Goal: Contribute content: Contribute content

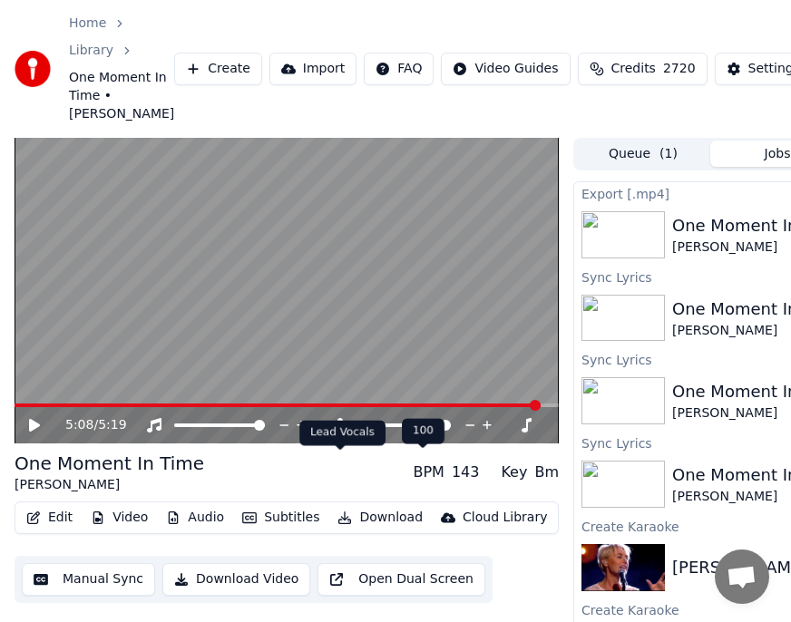
click at [336, 433] on icon at bounding box center [340, 425] width 18 height 15
click at [377, 530] on button "Download" at bounding box center [380, 517] width 100 height 25
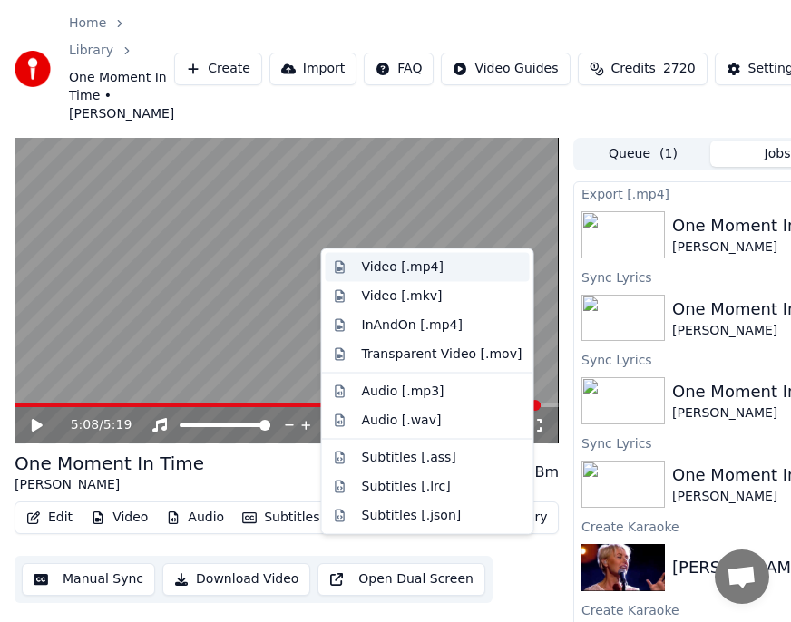
click at [394, 267] on div "Video [.mp4]" at bounding box center [403, 267] width 82 height 18
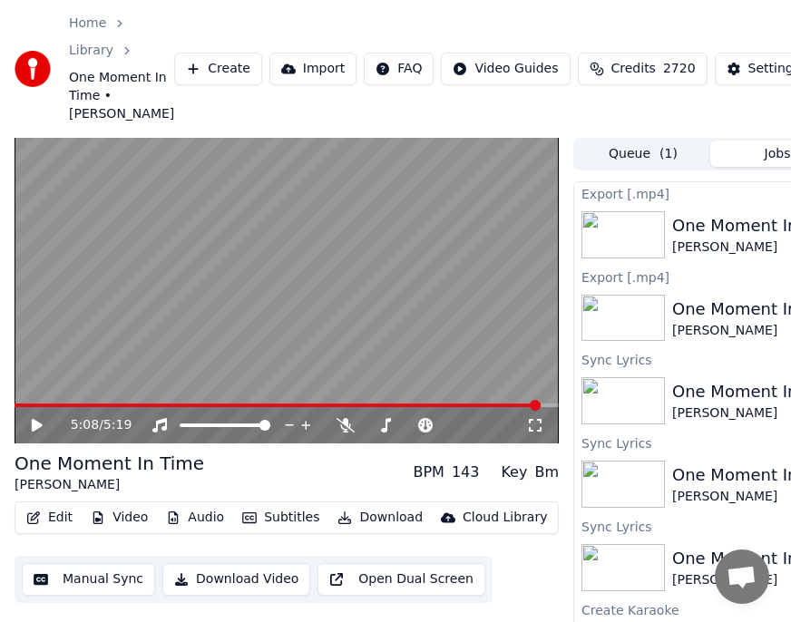
click at [53, 530] on button "Edit" at bounding box center [49, 517] width 61 height 25
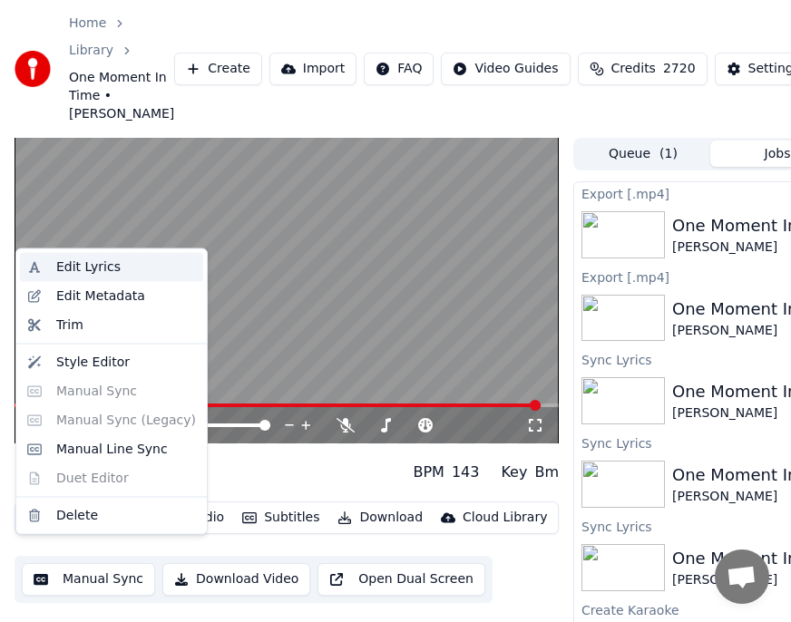
click at [78, 267] on div "Edit Lyrics" at bounding box center [88, 267] width 64 height 18
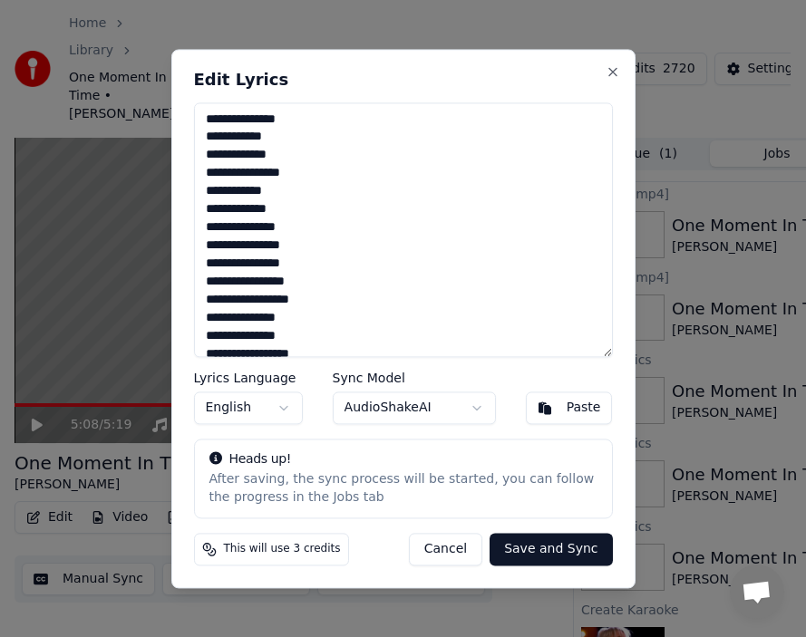
drag, startPoint x: 303, startPoint y: 283, endPoint x: 313, endPoint y: 283, distance: 10.0
click at [313, 283] on textarea at bounding box center [403, 229] width 419 height 255
click at [361, 324] on textarea at bounding box center [403, 229] width 419 height 255
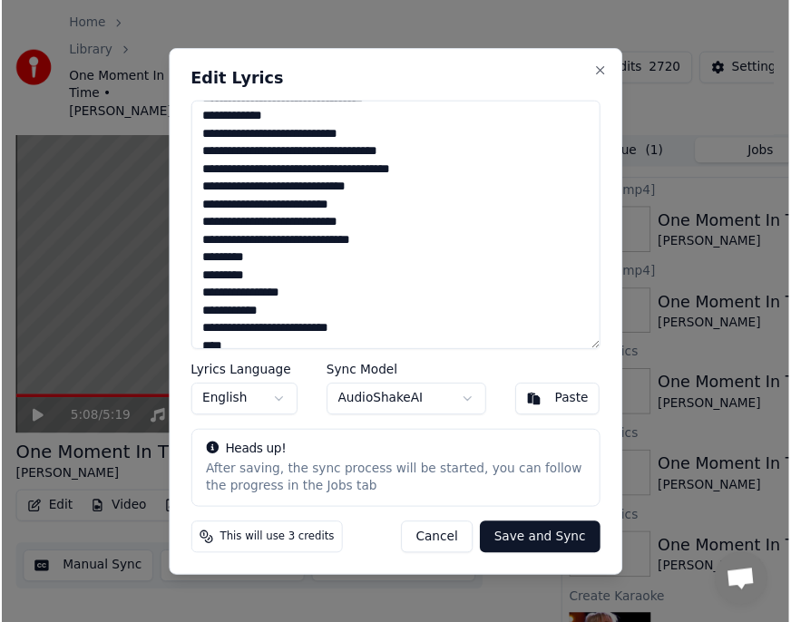
scroll to position [813, 0]
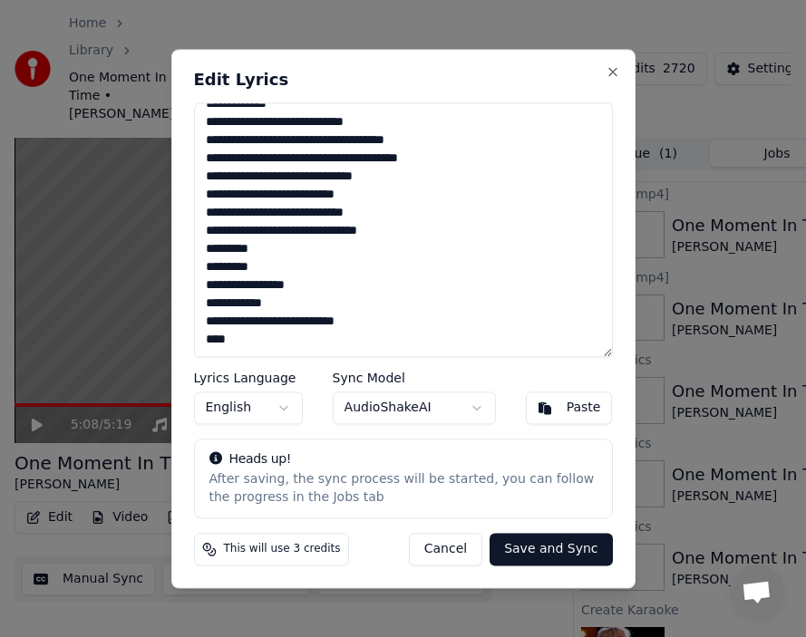
type textarea "**********"
click at [528, 550] on button "Save and Sync" at bounding box center [551, 549] width 122 height 33
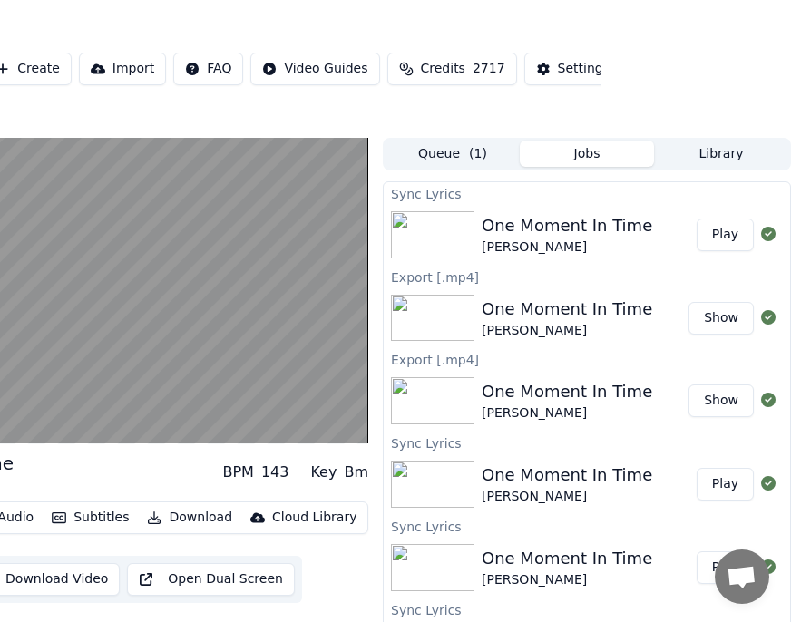
scroll to position [0, 0]
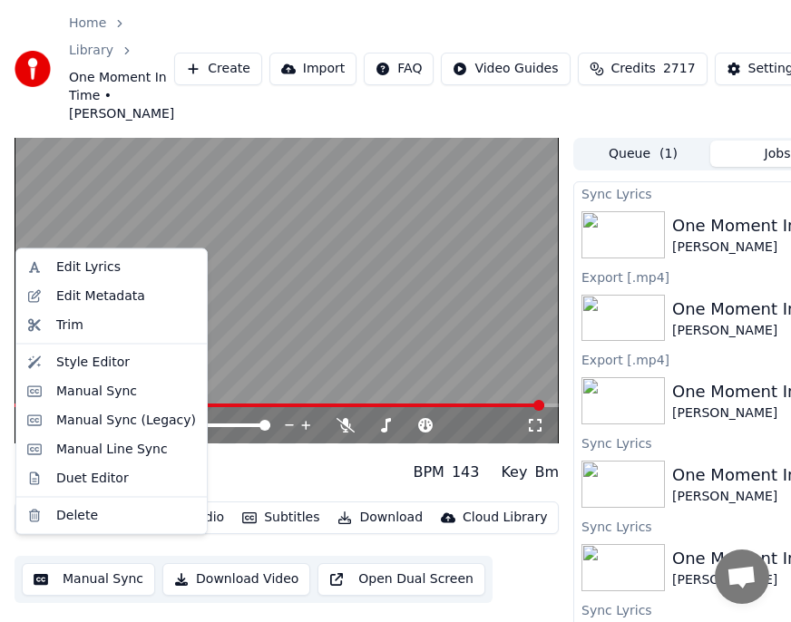
click at [62, 530] on button "Edit" at bounding box center [49, 517] width 61 height 25
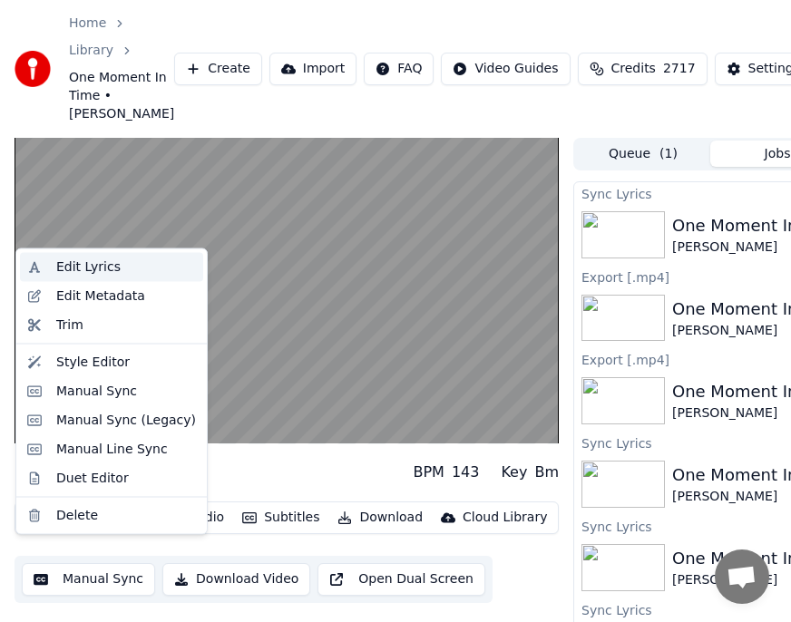
click at [92, 266] on div "Edit Lyrics" at bounding box center [88, 267] width 64 height 18
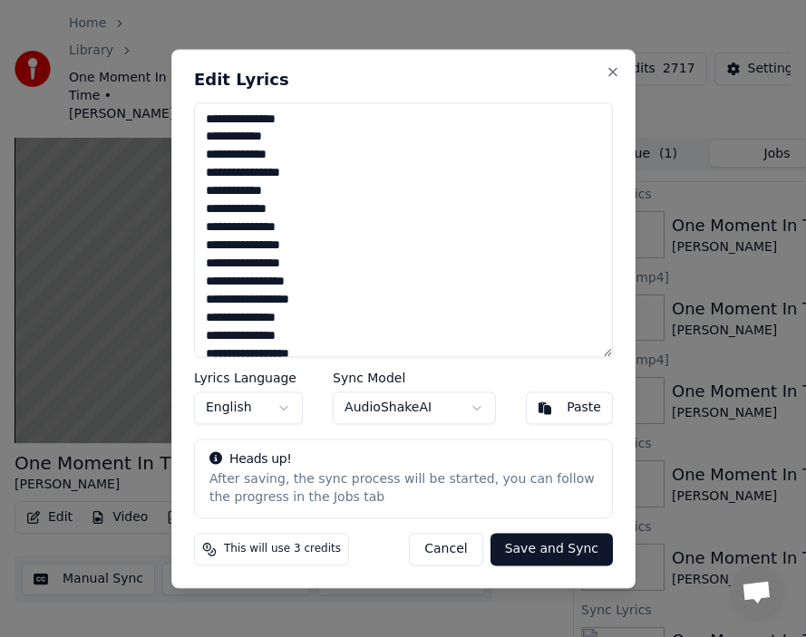
click at [454, 549] on button "Cancel" at bounding box center [445, 549] width 73 height 33
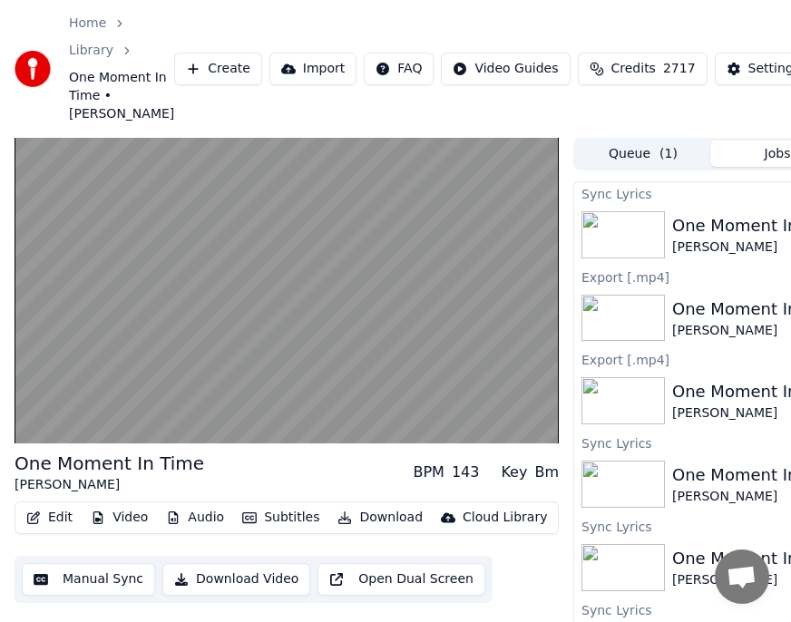
click at [54, 530] on button "Edit" at bounding box center [49, 517] width 61 height 25
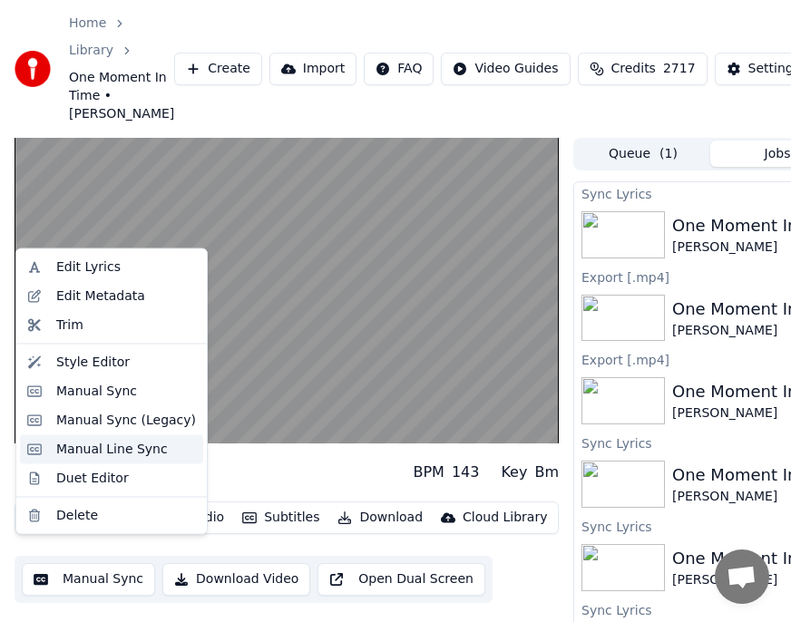
click at [94, 451] on div "Manual Line Sync" at bounding box center [112, 449] width 112 height 18
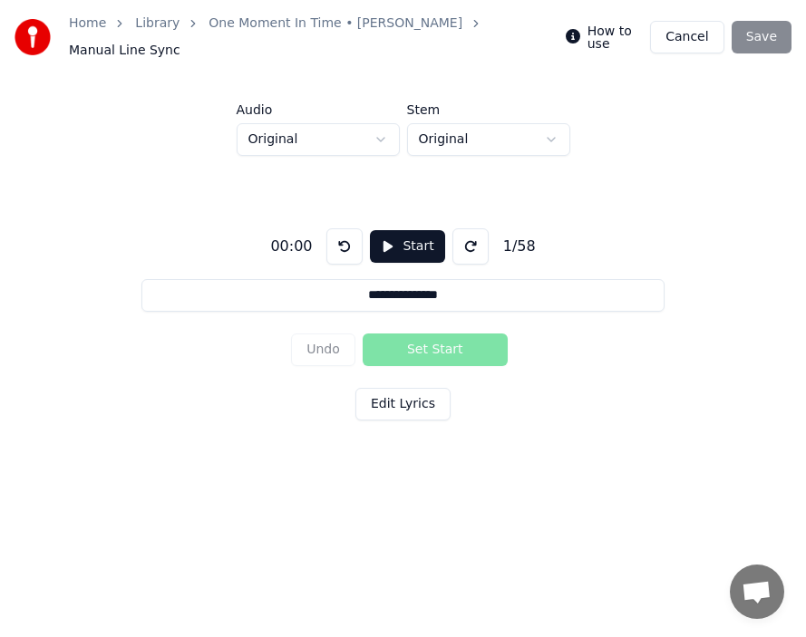
click at [399, 244] on button "Start" at bounding box center [407, 246] width 74 height 33
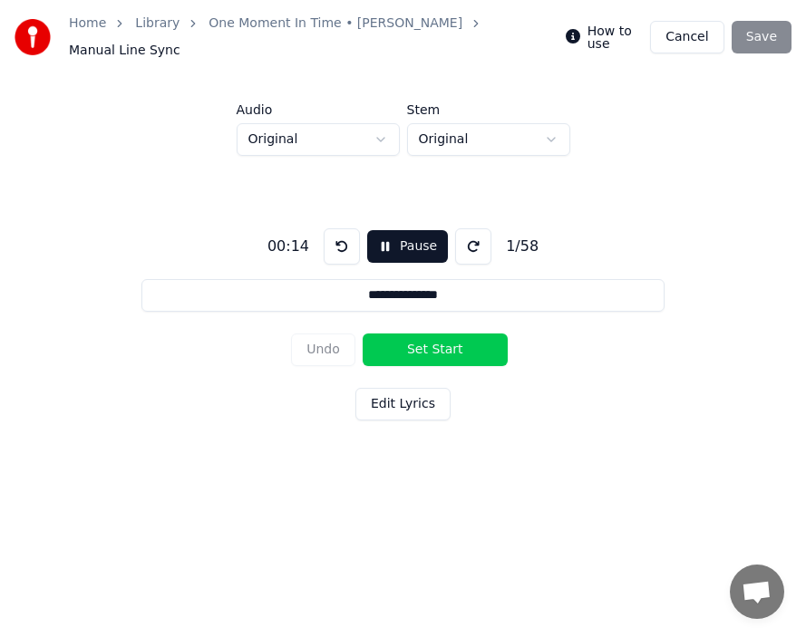
click at [399, 344] on button "Set Start" at bounding box center [435, 350] width 145 height 33
click at [434, 344] on button "Set End" at bounding box center [435, 350] width 145 height 33
click at [399, 341] on button "Set Start" at bounding box center [435, 350] width 145 height 33
click at [432, 342] on button "Set End" at bounding box center [435, 350] width 145 height 33
click at [396, 342] on button "Set Start" at bounding box center [435, 350] width 145 height 33
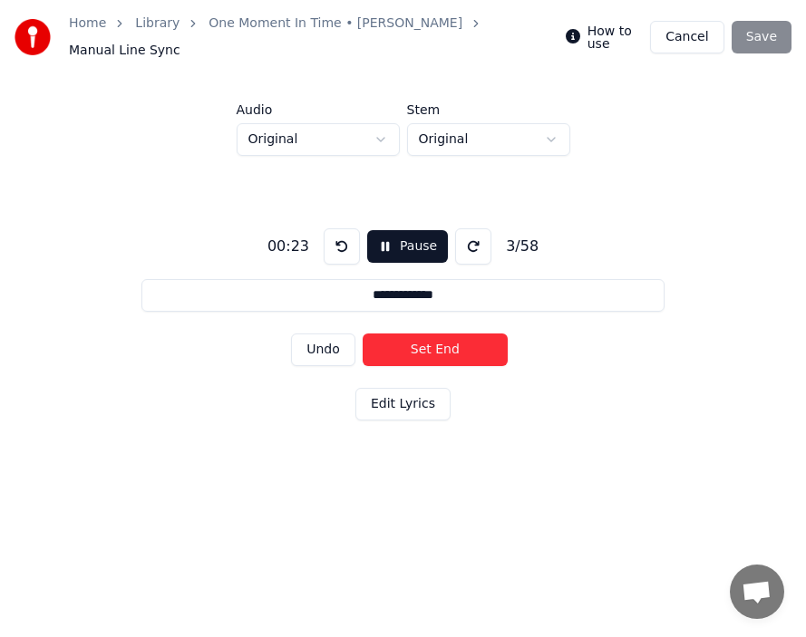
click at [443, 342] on button "Set End" at bounding box center [435, 350] width 145 height 33
click at [402, 342] on button "Set Start" at bounding box center [435, 350] width 145 height 33
click at [454, 343] on button "Set End" at bounding box center [435, 350] width 145 height 33
click at [397, 340] on button "Set Start" at bounding box center [435, 350] width 145 height 33
click at [436, 342] on button "Set End" at bounding box center [435, 350] width 145 height 33
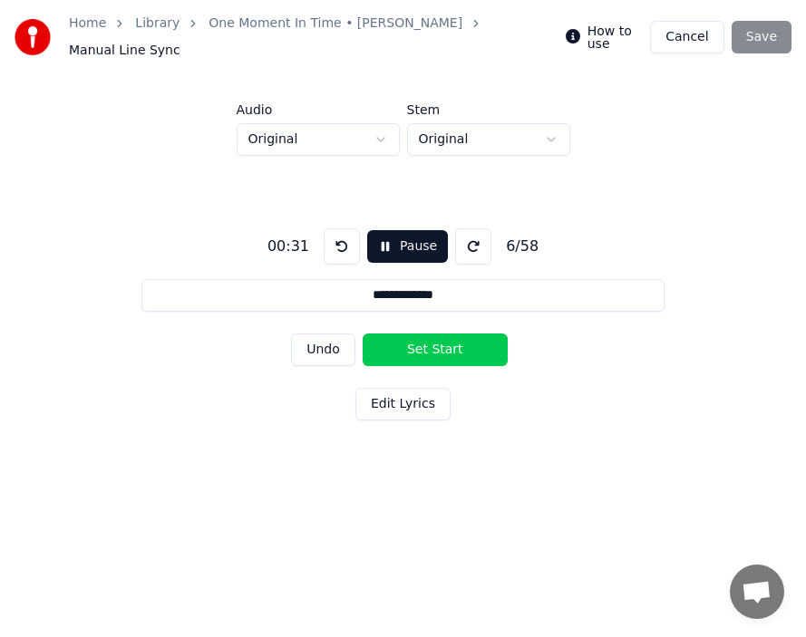
click at [404, 337] on button "Set Start" at bounding box center [435, 350] width 145 height 33
click at [443, 340] on button "Set End" at bounding box center [435, 350] width 145 height 33
click at [398, 341] on button "Set Start" at bounding box center [435, 350] width 145 height 33
click at [433, 342] on button "Set End" at bounding box center [435, 350] width 145 height 33
click at [392, 341] on button "Set Start" at bounding box center [435, 350] width 145 height 33
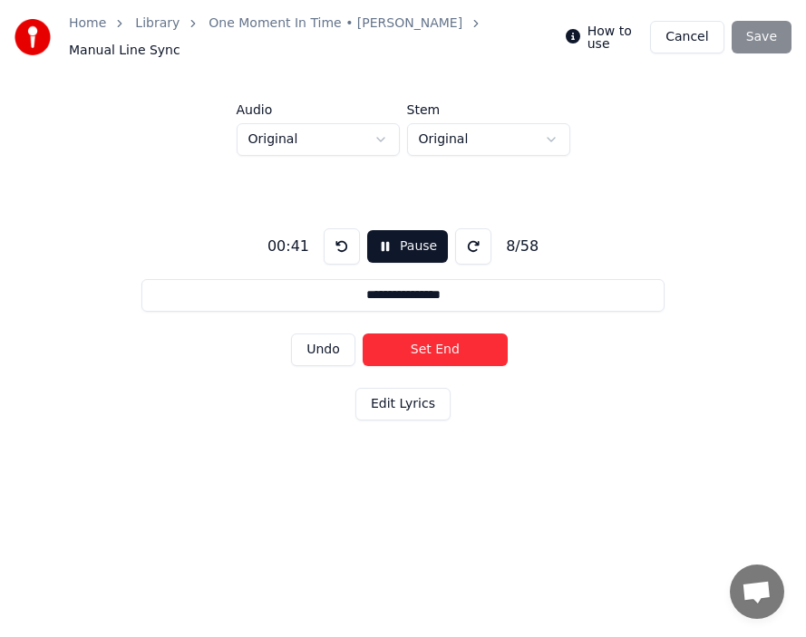
click at [435, 342] on button "Set End" at bounding box center [435, 350] width 145 height 33
click at [393, 340] on button "Set Start" at bounding box center [435, 350] width 145 height 33
click at [446, 342] on button "Set End" at bounding box center [435, 350] width 145 height 33
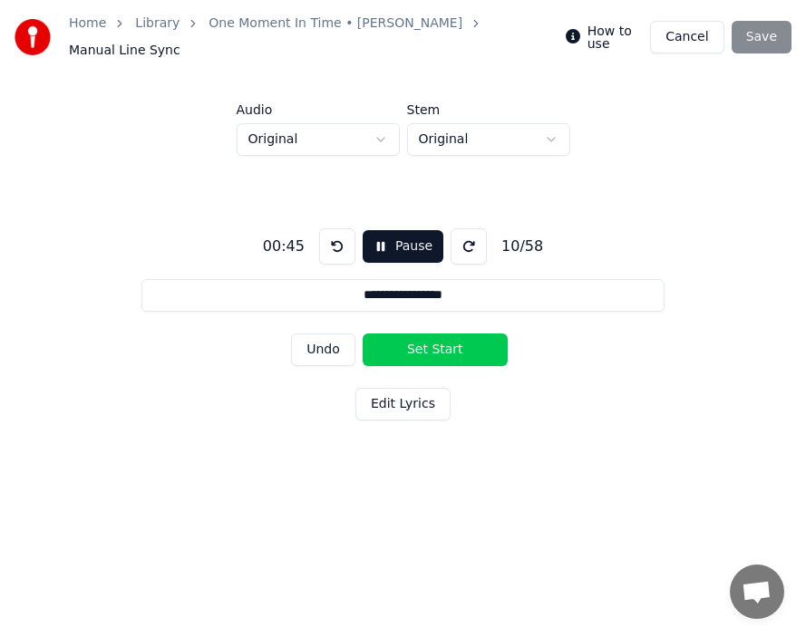
click at [400, 342] on button "Set Start" at bounding box center [435, 350] width 145 height 33
click at [453, 345] on button "Set End" at bounding box center [435, 350] width 145 height 33
click at [391, 342] on button "Set Start" at bounding box center [435, 350] width 145 height 33
click at [459, 345] on button "Set End" at bounding box center [435, 350] width 145 height 33
click at [394, 344] on button "Set Start" at bounding box center [435, 350] width 145 height 33
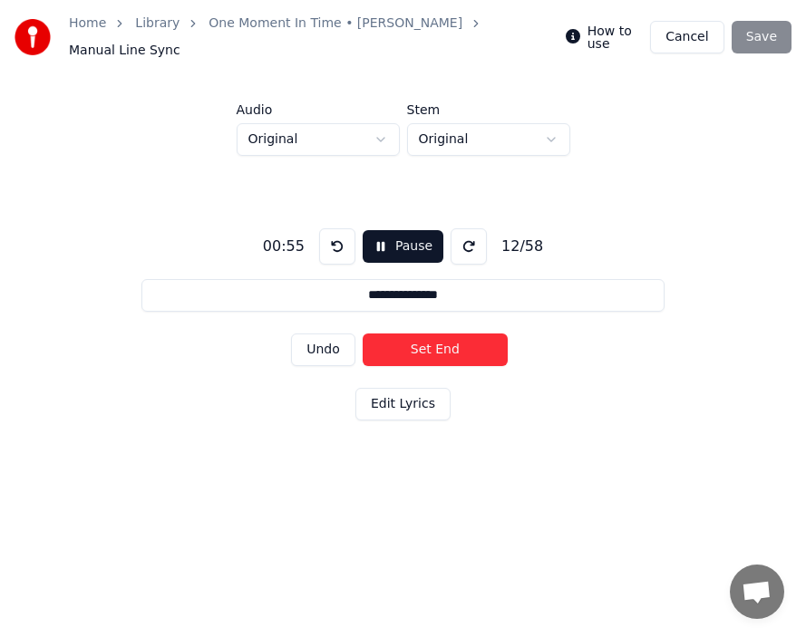
click at [449, 344] on button "Set End" at bounding box center [435, 350] width 145 height 33
click at [392, 342] on button "Set Start" at bounding box center [435, 350] width 145 height 33
click at [452, 347] on button "Set End" at bounding box center [435, 350] width 145 height 33
click at [389, 345] on button "Set Start" at bounding box center [435, 350] width 145 height 33
click at [446, 344] on button "Set End" at bounding box center [435, 350] width 145 height 33
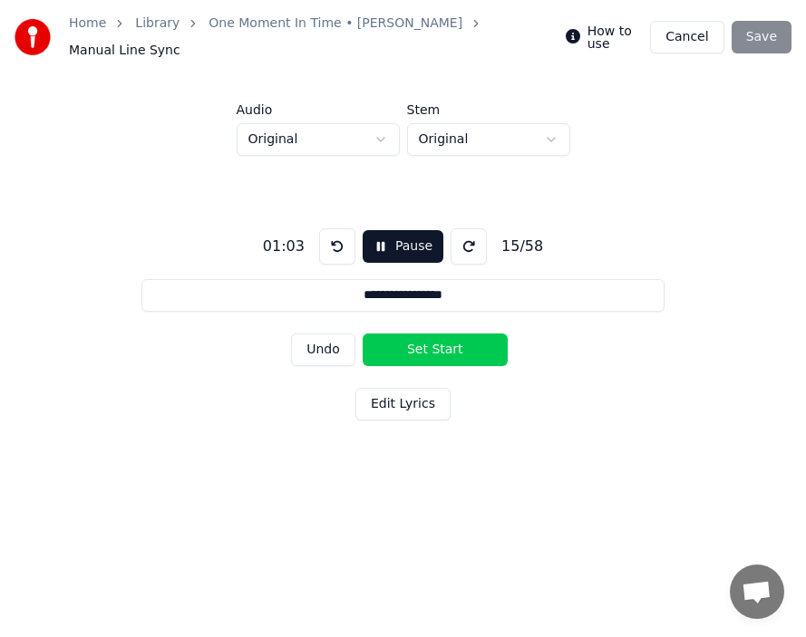
click at [389, 342] on button "Set Start" at bounding box center [435, 350] width 145 height 33
click at [439, 345] on button "Set End" at bounding box center [435, 350] width 145 height 33
click at [381, 345] on button "Set Start" at bounding box center [435, 350] width 145 height 33
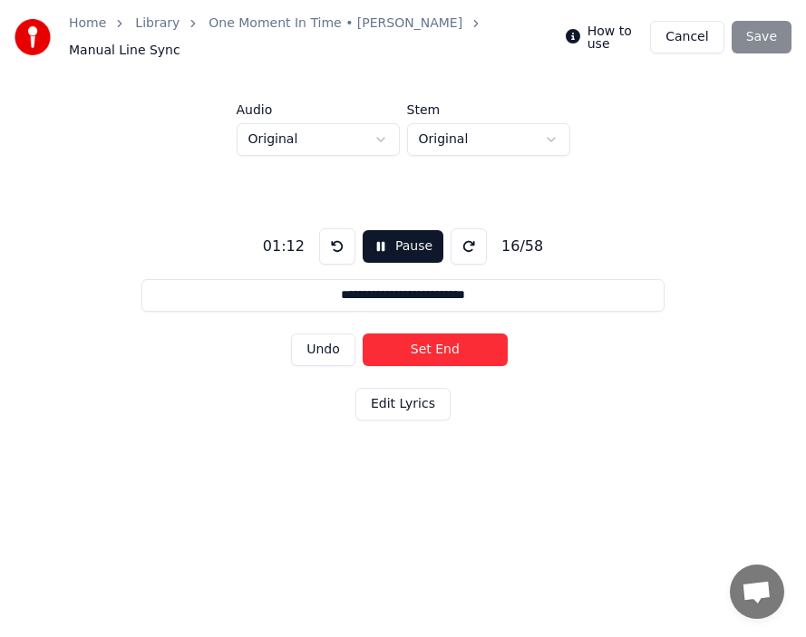
click at [446, 343] on button "Set End" at bounding box center [435, 350] width 145 height 33
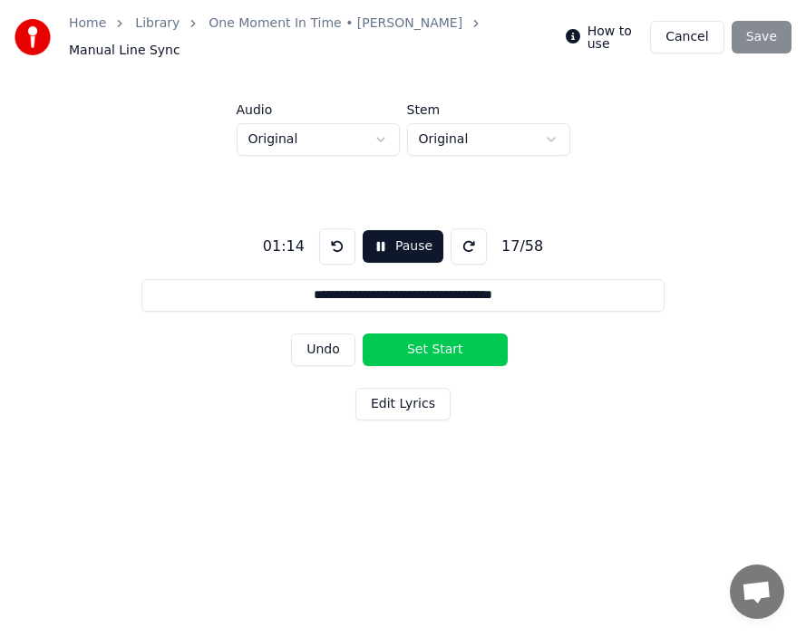
click at [390, 338] on button "Set Start" at bounding box center [435, 350] width 145 height 33
click at [481, 336] on button "Set End" at bounding box center [435, 350] width 145 height 33
click at [412, 336] on button "Set Start" at bounding box center [435, 350] width 145 height 33
click at [442, 336] on button "Set End" at bounding box center [435, 350] width 145 height 33
click at [409, 336] on button "Set Start" at bounding box center [435, 350] width 145 height 33
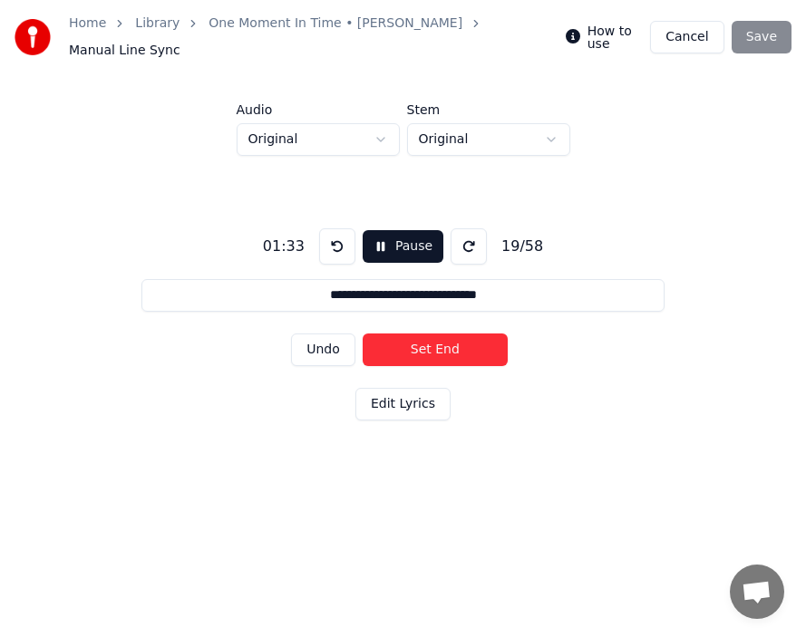
click at [410, 336] on button "Set End" at bounding box center [435, 350] width 145 height 33
click at [409, 336] on button "Set Start" at bounding box center [435, 350] width 145 height 33
click at [409, 336] on button "Set End" at bounding box center [435, 350] width 145 height 33
click at [409, 336] on button "Set Start" at bounding box center [435, 350] width 145 height 33
click at [453, 335] on button "Set End" at bounding box center [435, 350] width 145 height 33
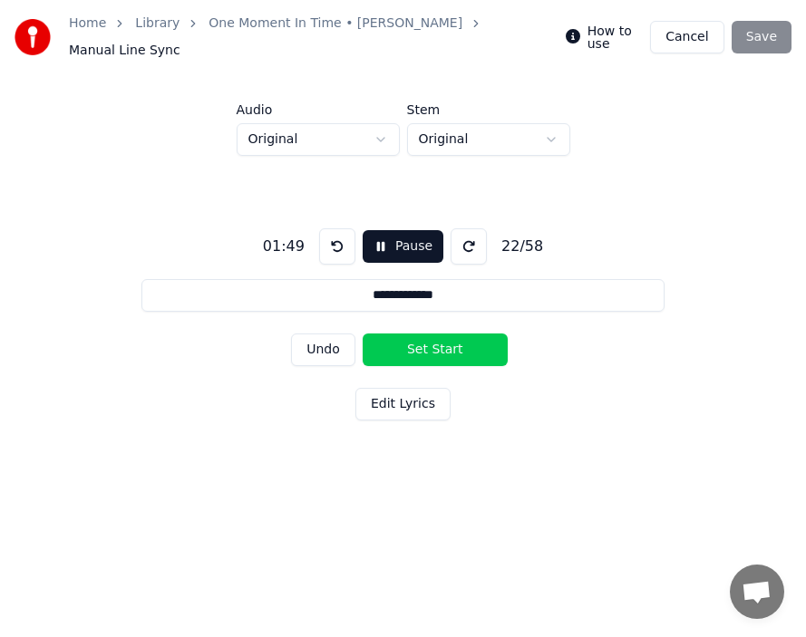
click at [404, 334] on button "Set Start" at bounding box center [435, 350] width 145 height 33
click at [429, 334] on button "Set End" at bounding box center [435, 350] width 145 height 33
click at [411, 334] on button "Set Start" at bounding box center [435, 350] width 145 height 33
click at [462, 337] on button "Set End" at bounding box center [435, 350] width 145 height 33
click at [410, 336] on button "Set Start" at bounding box center [435, 350] width 145 height 33
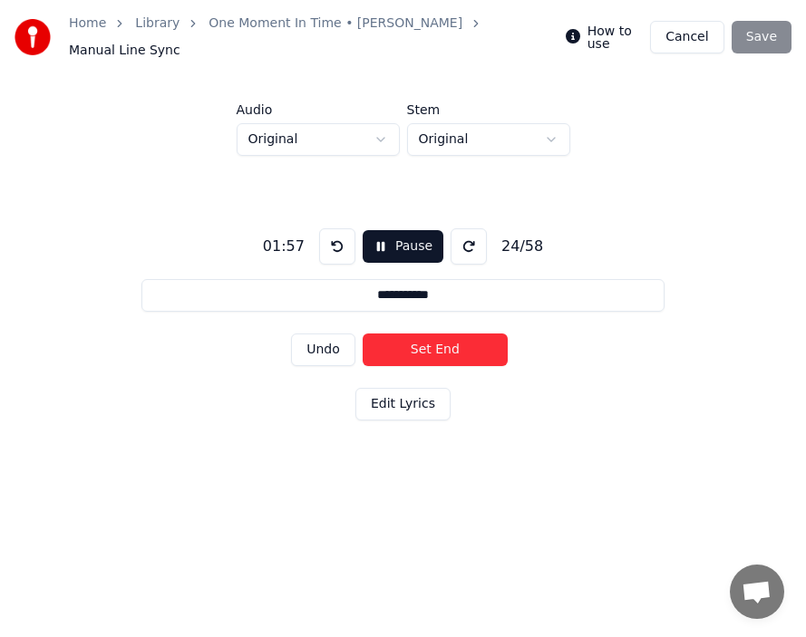
click at [445, 339] on button "Set End" at bounding box center [435, 350] width 145 height 33
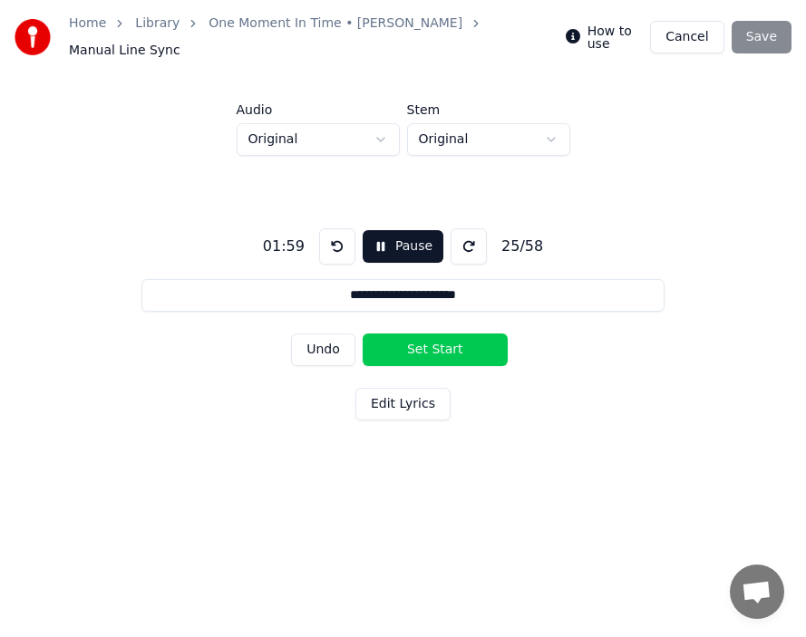
click at [398, 338] on button "Set Start" at bounding box center [435, 350] width 145 height 33
click at [456, 338] on button "Set End" at bounding box center [435, 350] width 145 height 33
click at [413, 337] on button "Set Start" at bounding box center [435, 350] width 145 height 33
click at [490, 338] on button "Set End" at bounding box center [435, 350] width 145 height 33
click at [413, 336] on button "Set Start" at bounding box center [435, 350] width 145 height 33
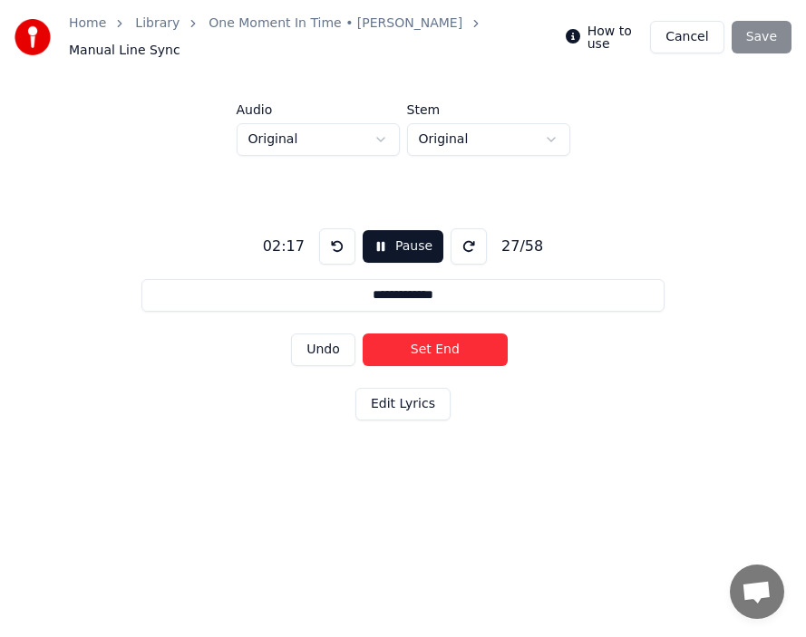
click at [446, 336] on button "Set End" at bounding box center [435, 350] width 145 height 33
click at [402, 336] on button "Set Start" at bounding box center [435, 350] width 145 height 33
click at [449, 337] on button "Set End" at bounding box center [435, 350] width 145 height 33
click at [395, 337] on button "Set Start" at bounding box center [435, 350] width 145 height 33
click at [448, 341] on button "Set End" at bounding box center [435, 350] width 145 height 33
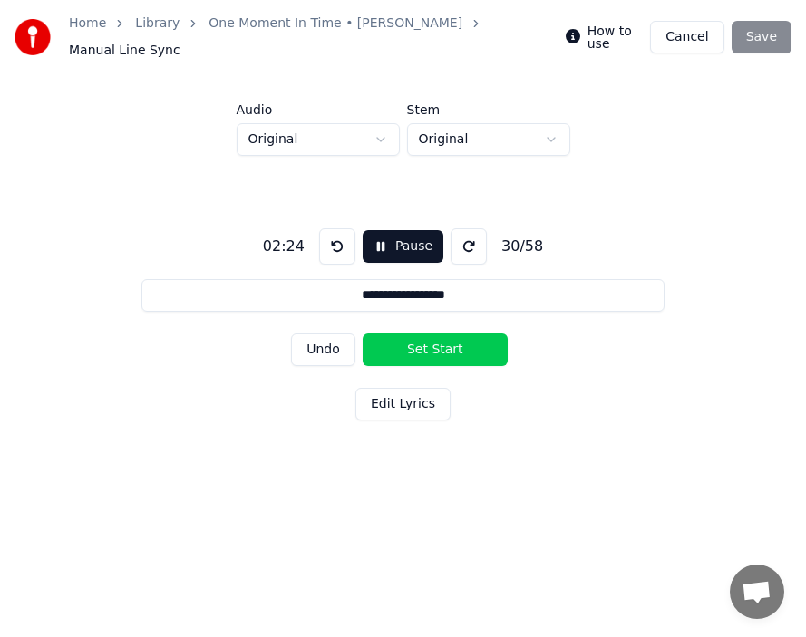
click at [405, 341] on button "Set Start" at bounding box center [435, 350] width 145 height 33
click at [442, 341] on button "Set End" at bounding box center [435, 350] width 145 height 33
click at [402, 341] on button "Set Start" at bounding box center [435, 350] width 145 height 33
click at [443, 341] on button "Set End" at bounding box center [435, 350] width 145 height 33
click at [389, 334] on button "Set Start" at bounding box center [435, 350] width 145 height 33
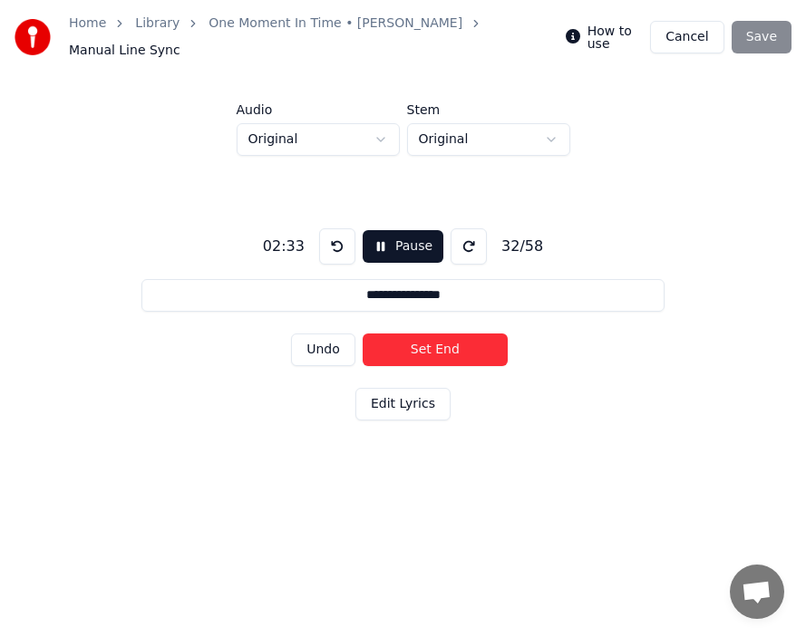
click at [447, 336] on button "Set End" at bounding box center [435, 350] width 145 height 33
click at [398, 334] on button "Set Start" at bounding box center [435, 350] width 145 height 33
click at [449, 338] on button "Set End" at bounding box center [435, 350] width 145 height 33
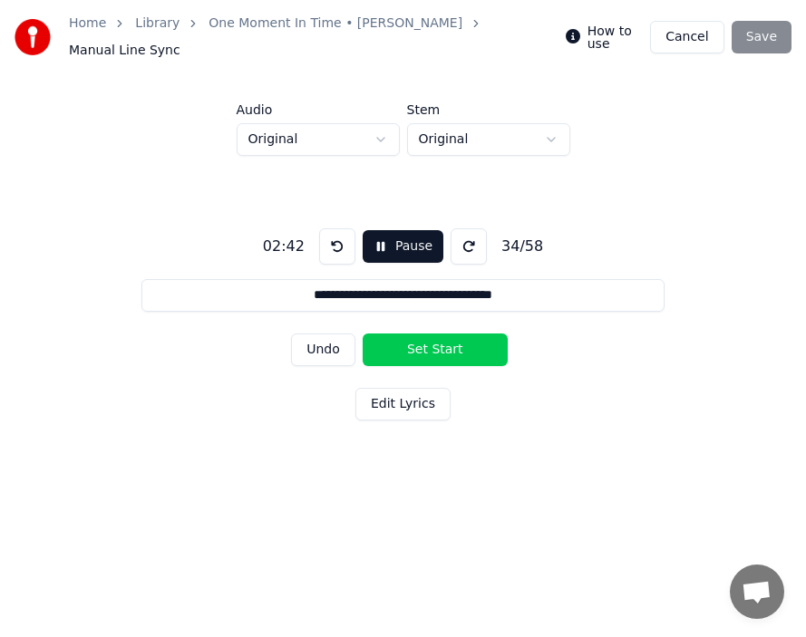
click at [412, 341] on button "Set Start" at bounding box center [435, 350] width 145 height 33
click at [462, 342] on button "Set End" at bounding box center [435, 350] width 145 height 33
click at [413, 337] on button "Set Start" at bounding box center [435, 350] width 145 height 33
click at [462, 339] on button "Set End" at bounding box center [435, 350] width 145 height 33
click at [412, 338] on button "Set Start" at bounding box center [435, 350] width 145 height 33
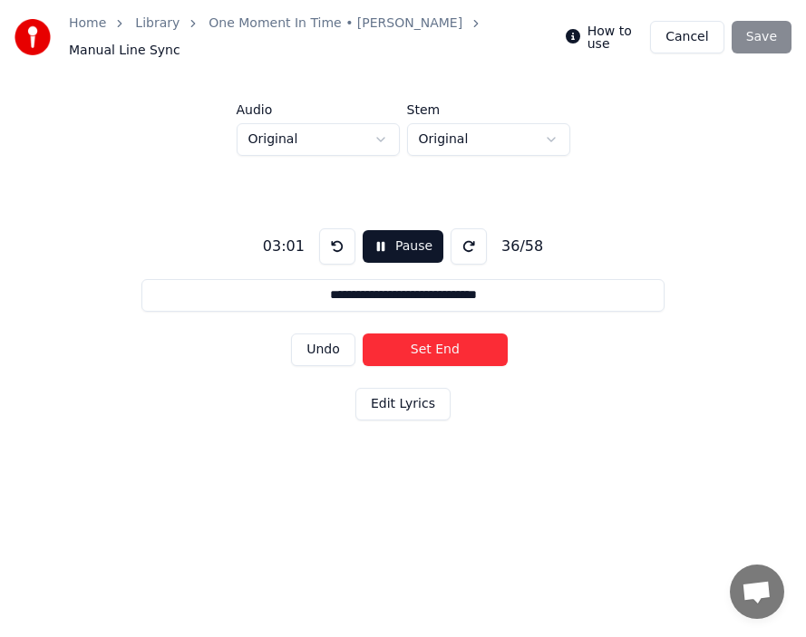
click at [442, 338] on button "Set End" at bounding box center [435, 350] width 145 height 33
click at [406, 337] on button "Set Start" at bounding box center [435, 350] width 145 height 33
click at [450, 338] on button "Set End" at bounding box center [435, 350] width 145 height 33
click at [403, 338] on button "Set Start" at bounding box center [435, 350] width 145 height 33
click at [452, 344] on button "Set End" at bounding box center [435, 350] width 145 height 33
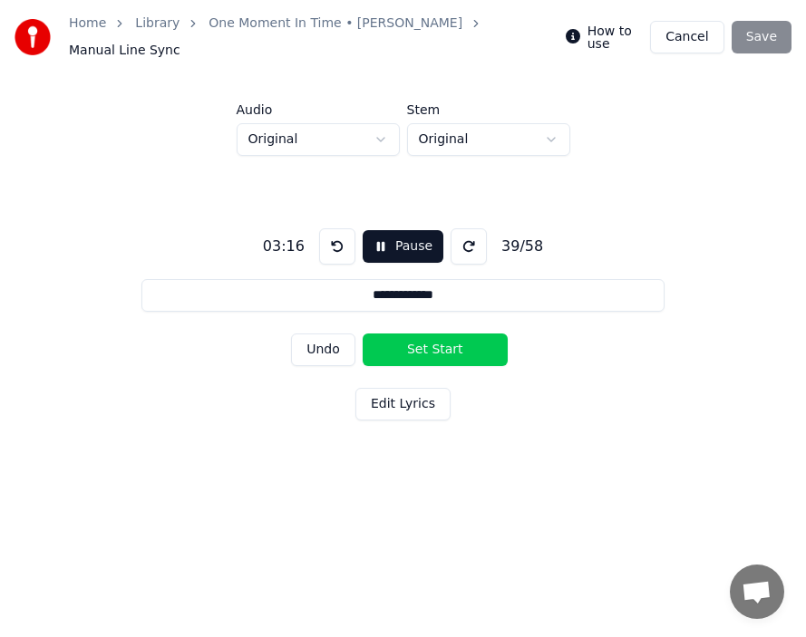
click at [404, 339] on button "Set Start" at bounding box center [435, 350] width 145 height 33
click at [439, 347] on button "Set End" at bounding box center [435, 350] width 145 height 33
click at [399, 347] on button "Set Start" at bounding box center [435, 350] width 145 height 33
click at [448, 345] on button "Set End" at bounding box center [435, 350] width 145 height 33
click at [394, 344] on button "Set Start" at bounding box center [435, 350] width 145 height 33
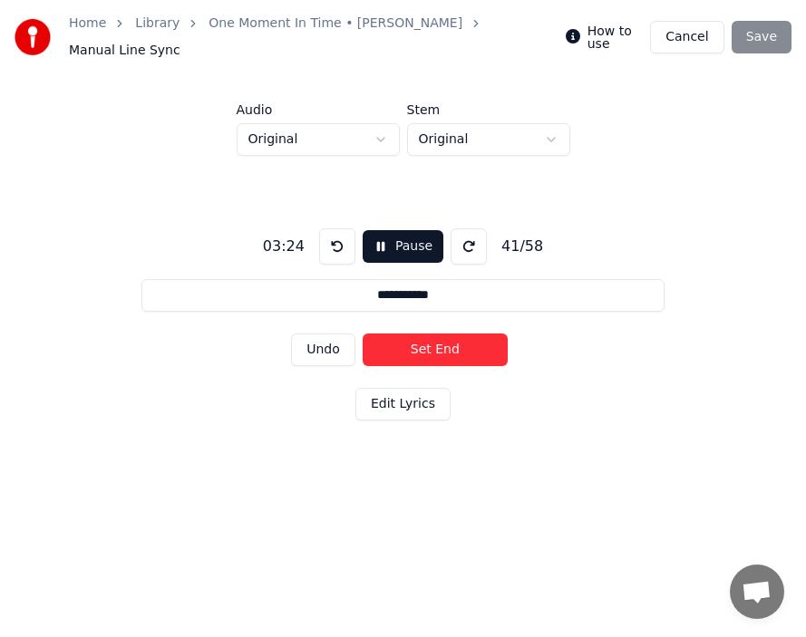
click at [427, 343] on button "Set End" at bounding box center [435, 350] width 145 height 33
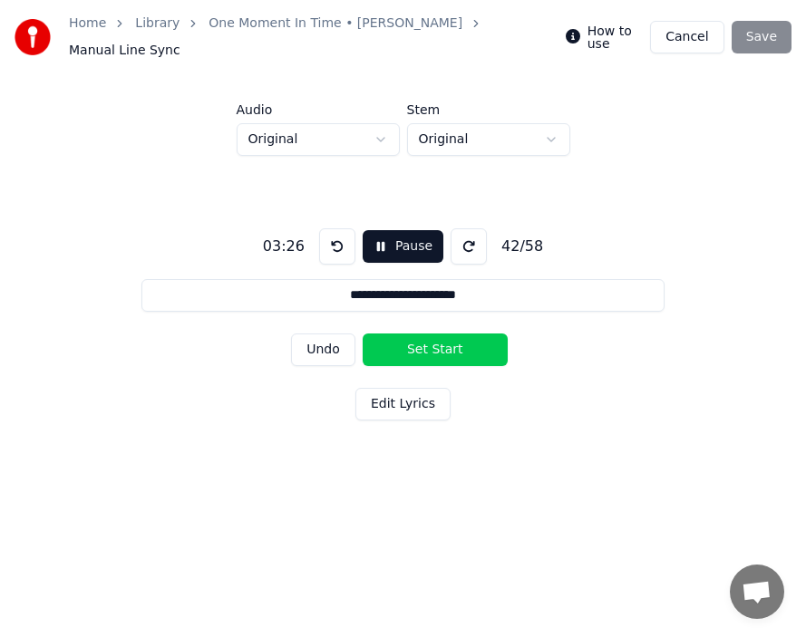
click at [393, 338] on button "Set Start" at bounding box center [435, 350] width 145 height 33
click at [434, 340] on button "Set End" at bounding box center [435, 350] width 145 height 33
click at [399, 340] on button "Set Start" at bounding box center [435, 350] width 145 height 33
click at [441, 338] on button "Set End" at bounding box center [435, 350] width 145 height 33
click at [407, 338] on button "Set Start" at bounding box center [435, 350] width 145 height 33
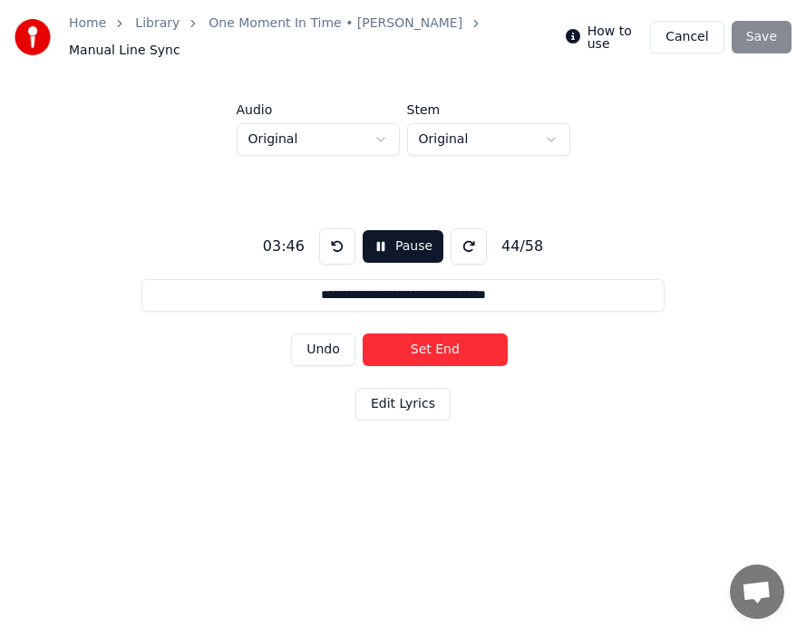
click at [447, 341] on button "Set End" at bounding box center [435, 350] width 145 height 33
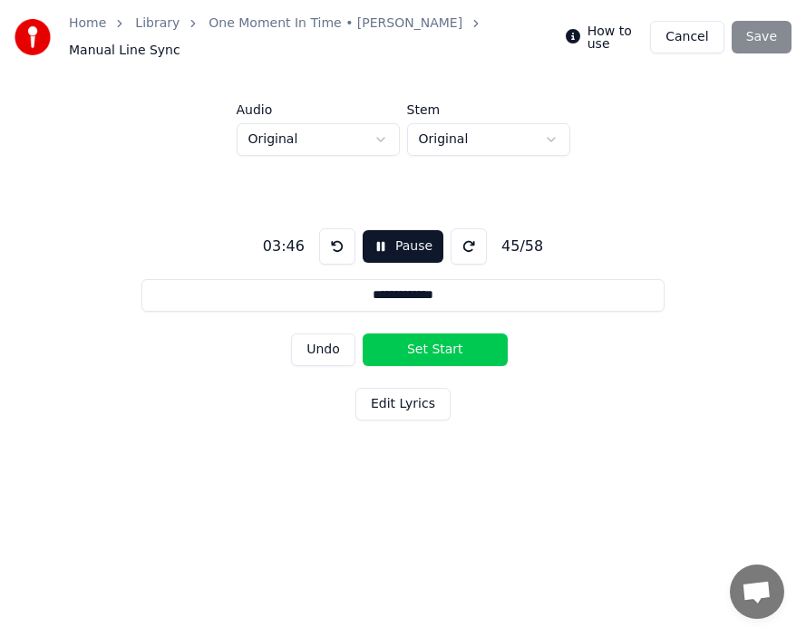
click at [420, 339] on button "Set Start" at bounding box center [435, 350] width 145 height 33
click at [444, 342] on button "Set End" at bounding box center [435, 350] width 145 height 33
click at [423, 343] on button "Set Start" at bounding box center [435, 350] width 145 height 33
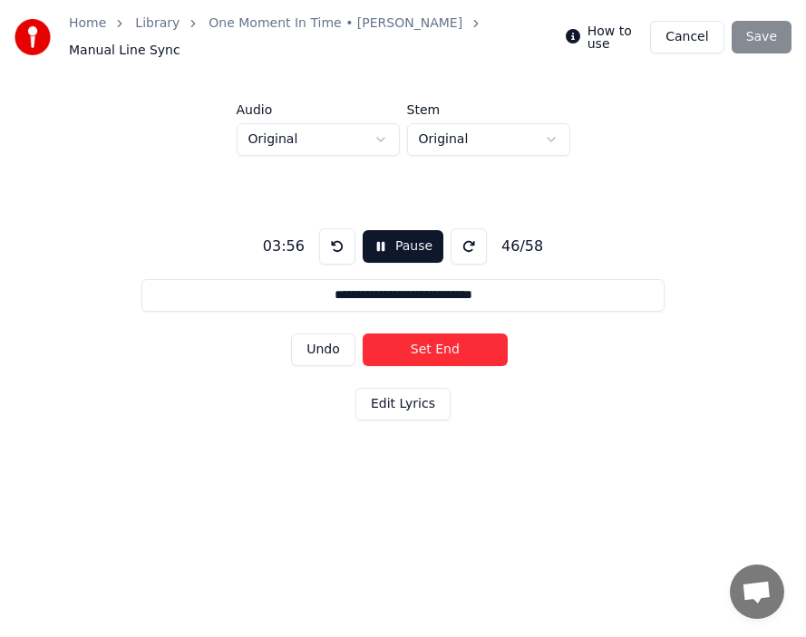
click at [423, 343] on button "Set End" at bounding box center [435, 350] width 145 height 33
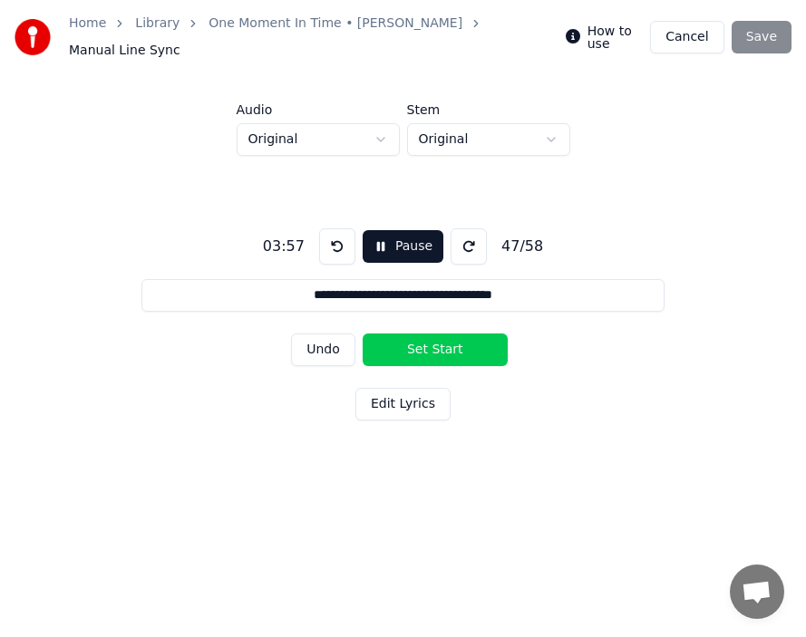
click at [394, 344] on button "Set Start" at bounding box center [435, 350] width 145 height 33
click at [439, 343] on button "Set End" at bounding box center [435, 350] width 145 height 33
click at [394, 344] on button "Set Start" at bounding box center [435, 350] width 145 height 33
click at [444, 344] on button "Set End" at bounding box center [435, 350] width 145 height 33
click at [418, 340] on button "Set Start" at bounding box center [435, 350] width 145 height 33
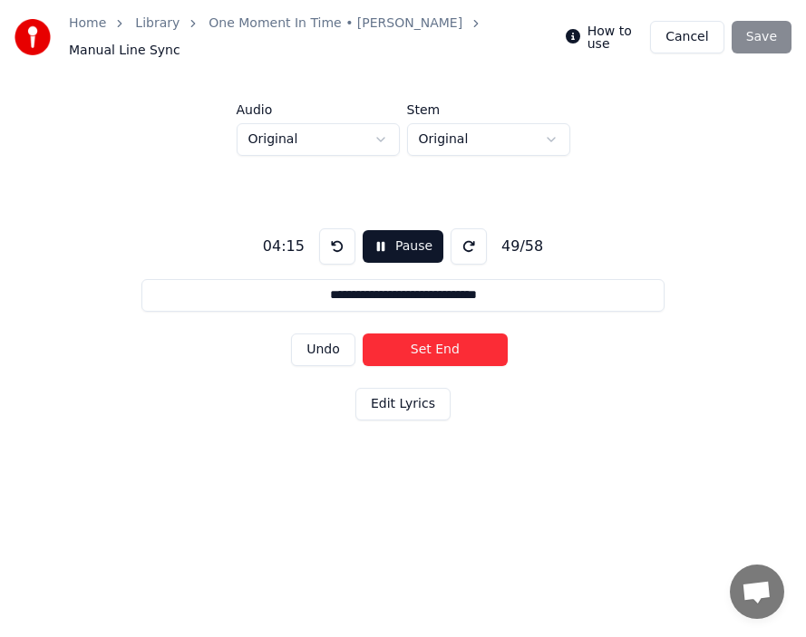
click at [474, 345] on button "Set End" at bounding box center [435, 350] width 145 height 33
click at [419, 343] on button "Set Start" at bounding box center [435, 350] width 145 height 33
click at [457, 343] on button "Set End" at bounding box center [435, 350] width 145 height 33
click at [415, 340] on button "Set Start" at bounding box center [435, 350] width 145 height 33
click at [415, 340] on button "Set End" at bounding box center [435, 350] width 145 height 33
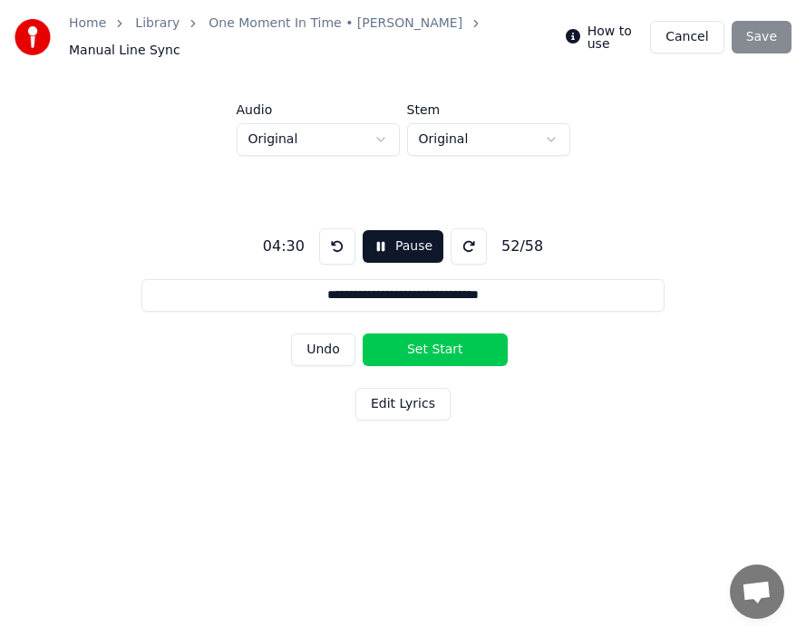
click at [407, 338] on button "Set Start" at bounding box center [435, 350] width 145 height 33
click at [449, 338] on button "Set End" at bounding box center [435, 350] width 145 height 33
click at [414, 336] on button "Set Start" at bounding box center [435, 350] width 145 height 33
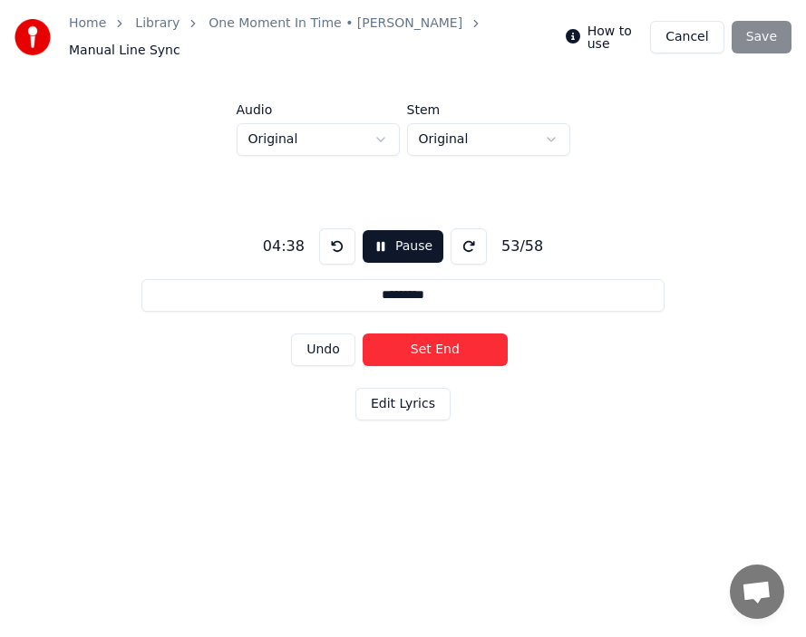
click at [441, 336] on button "Set End" at bounding box center [435, 350] width 145 height 33
click at [410, 336] on button "Set Start" at bounding box center [435, 350] width 145 height 33
click at [441, 337] on button "Set End" at bounding box center [435, 350] width 145 height 33
click at [395, 336] on button "Set Start" at bounding box center [435, 350] width 145 height 33
click at [433, 339] on button "Set End" at bounding box center [435, 350] width 145 height 33
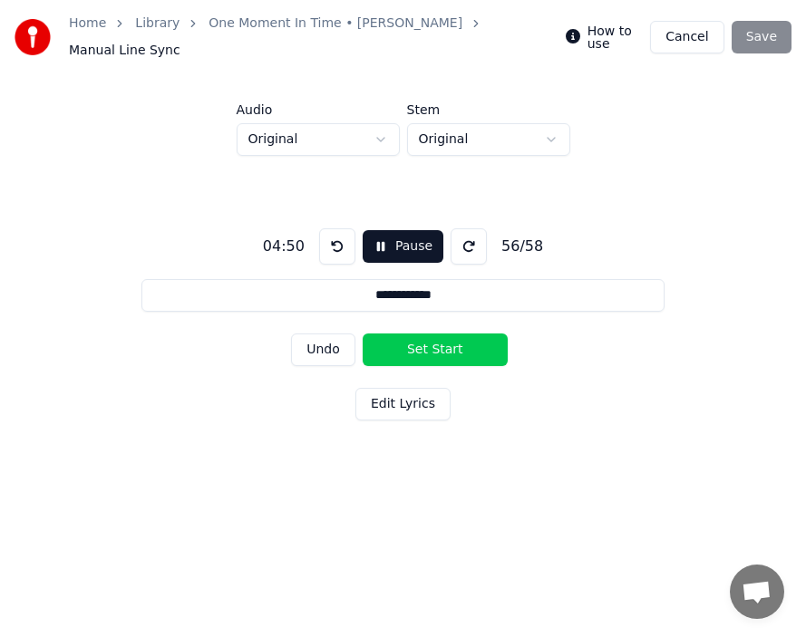
click at [397, 339] on button "Set Start" at bounding box center [435, 350] width 145 height 33
click at [453, 341] on button "Set End" at bounding box center [435, 350] width 145 height 33
click at [418, 341] on button "Set Start" at bounding box center [435, 350] width 145 height 33
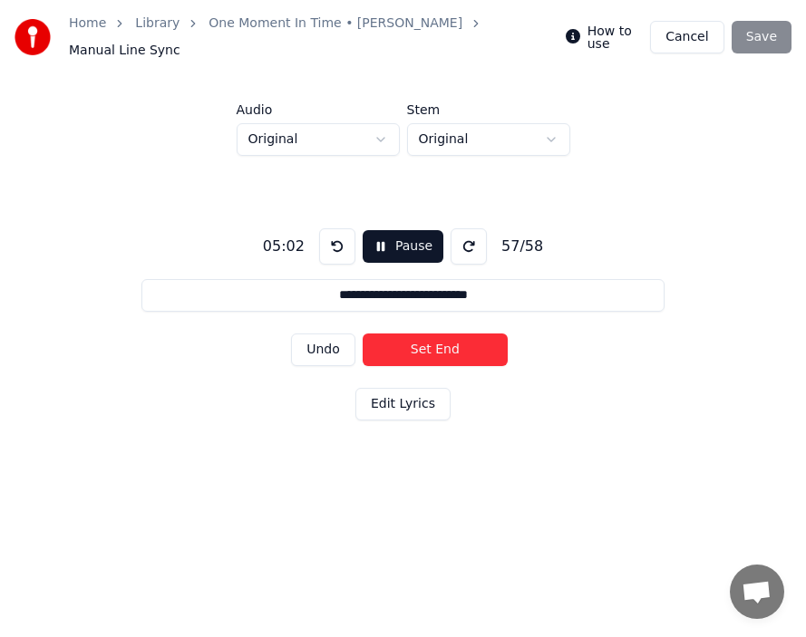
click at [488, 349] on button "Set End" at bounding box center [435, 350] width 145 height 33
type input "****"
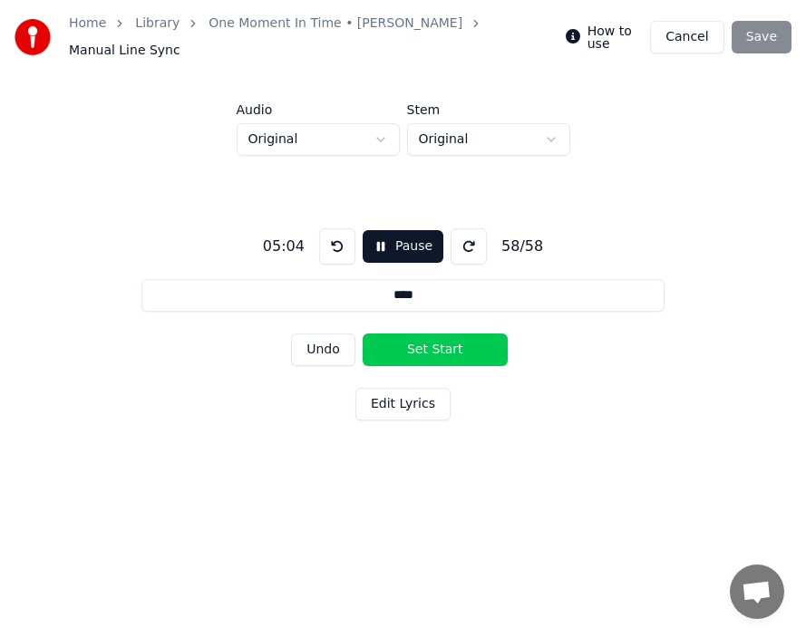
click at [421, 344] on button "Set Start" at bounding box center [435, 350] width 145 height 33
click at [451, 345] on button "Set End" at bounding box center [435, 350] width 145 height 33
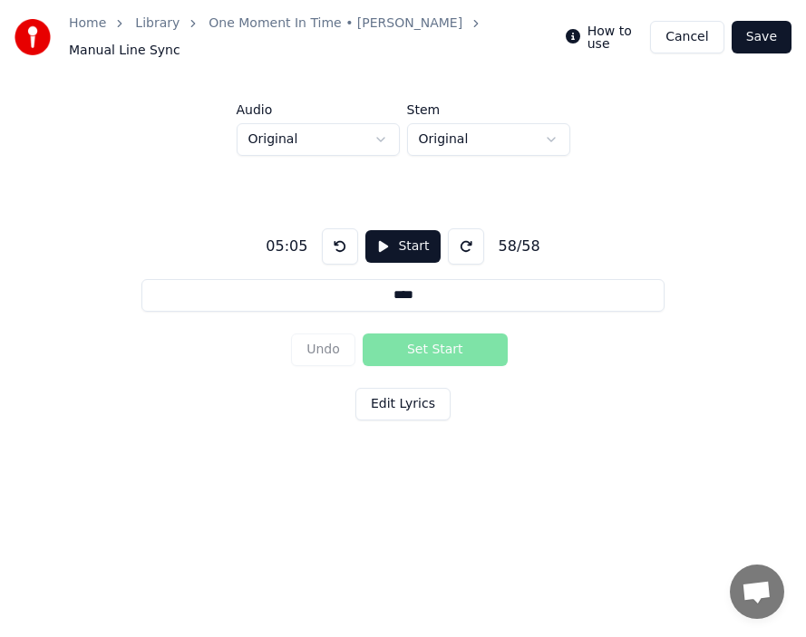
click at [756, 32] on button "Save" at bounding box center [762, 37] width 60 height 33
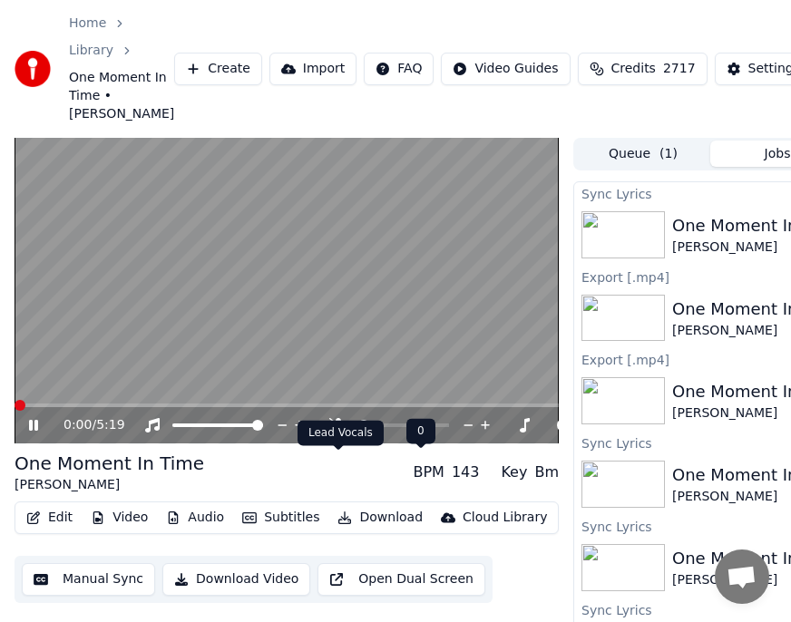
click at [345, 433] on icon at bounding box center [338, 425] width 18 height 15
click at [537, 433] on icon at bounding box center [535, 425] width 18 height 15
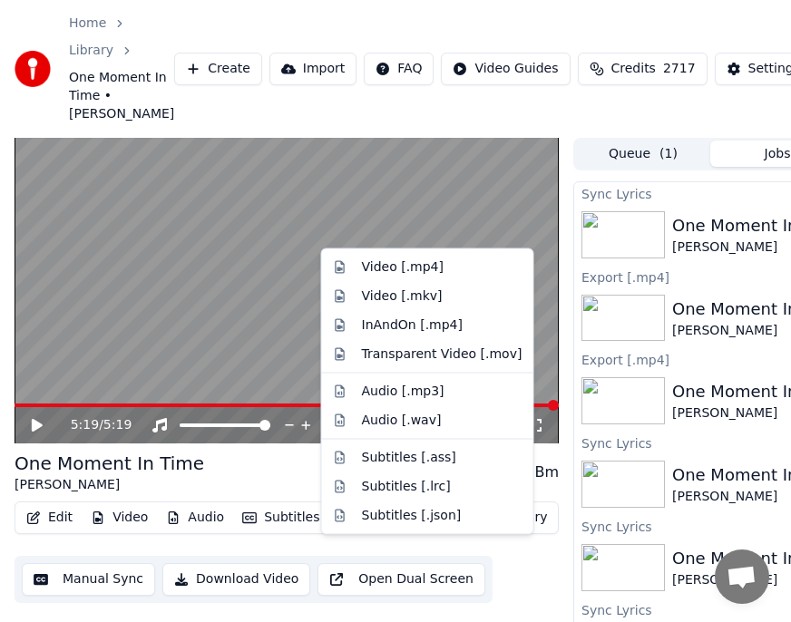
click at [360, 530] on button "Download" at bounding box center [380, 517] width 100 height 25
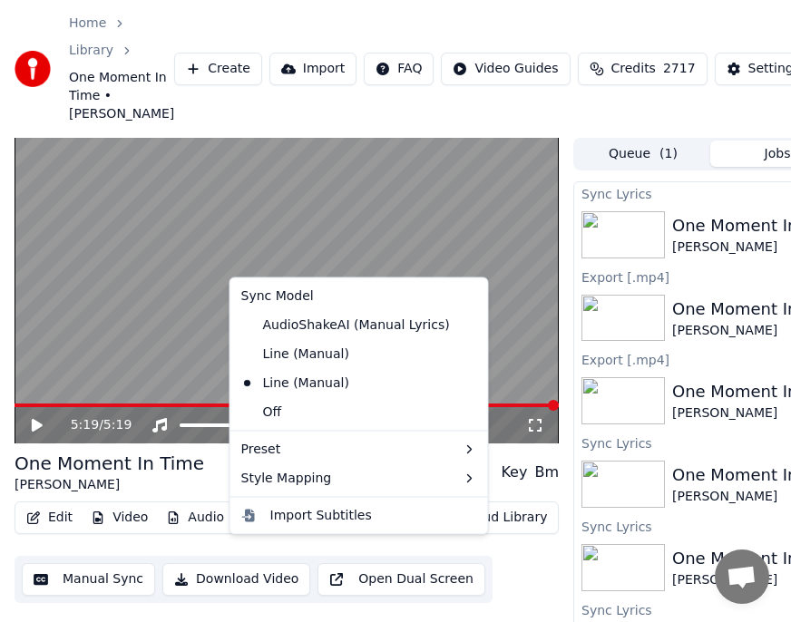
click at [281, 511] on div "Import Subtitles" at bounding box center [321, 515] width 102 height 18
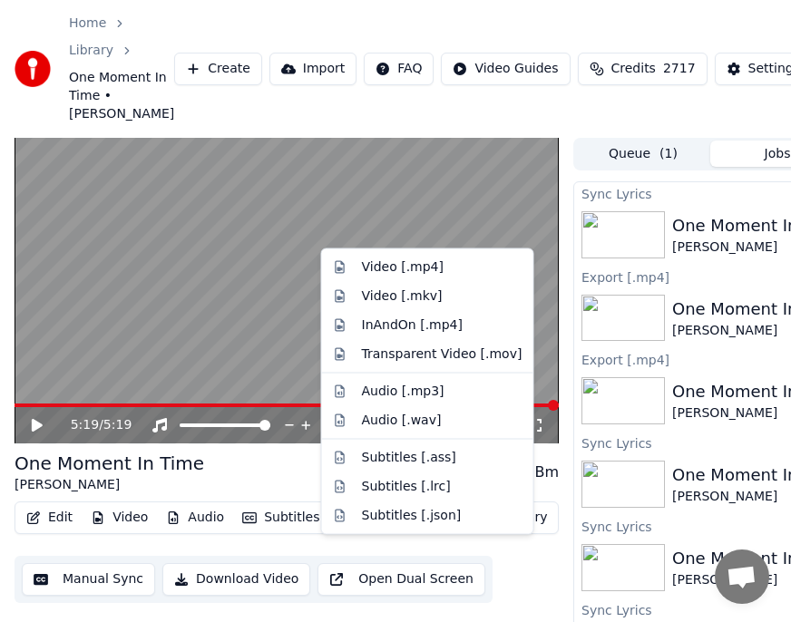
click at [377, 530] on button "Download" at bounding box center [380, 517] width 100 height 25
click at [393, 268] on div "Video [.mp4]" at bounding box center [403, 267] width 82 height 18
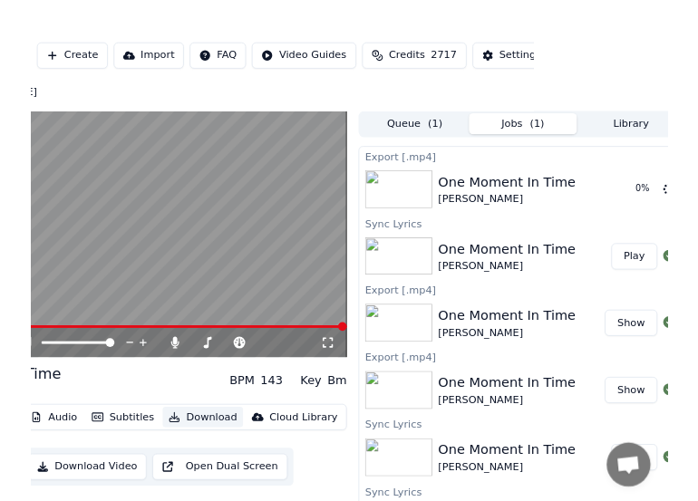
scroll to position [0, 190]
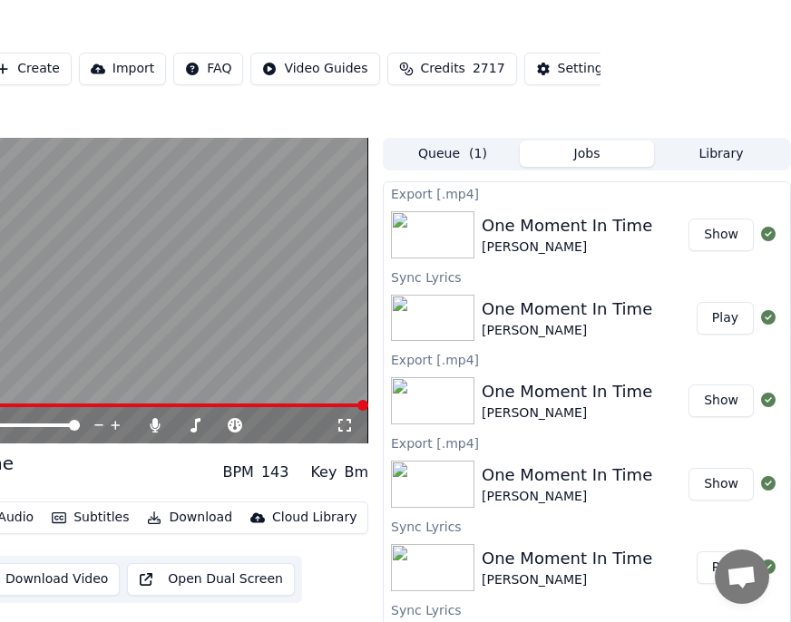
click at [134, 434] on div "5:19 / 5:19" at bounding box center [107, 425] width 455 height 18
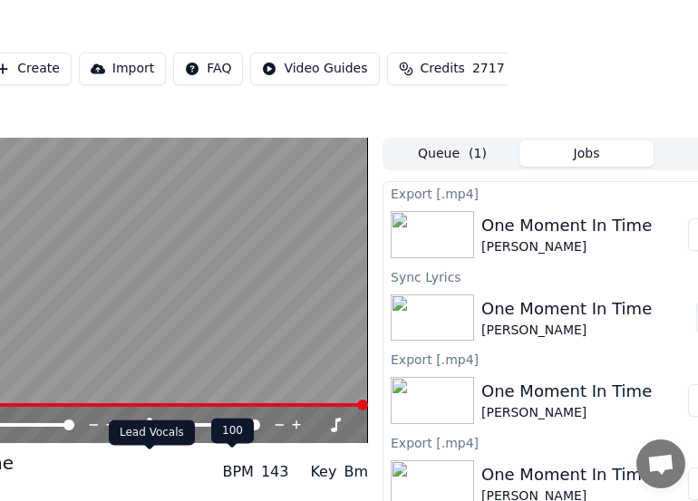
click at [149, 433] on icon at bounding box center [150, 425] width 10 height 15
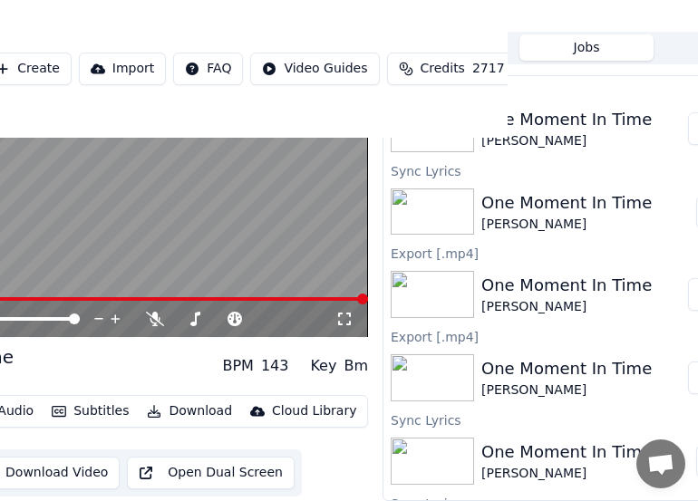
scroll to position [155, 190]
click at [174, 399] on button "Download" at bounding box center [190, 411] width 100 height 25
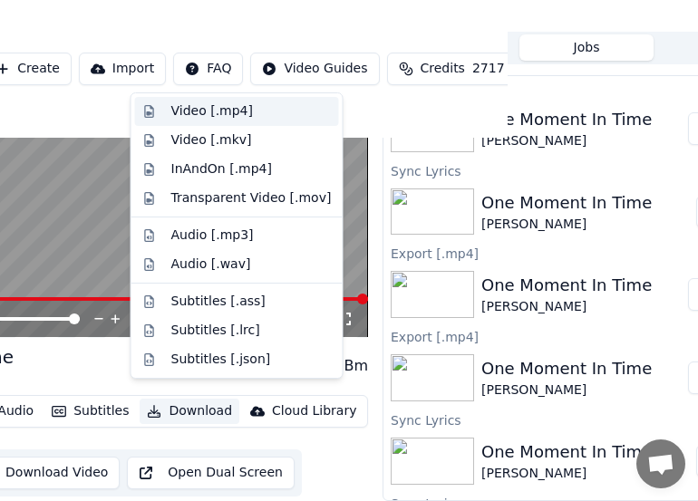
click at [195, 111] on div "Video [.mp4]" at bounding box center [212, 111] width 82 height 18
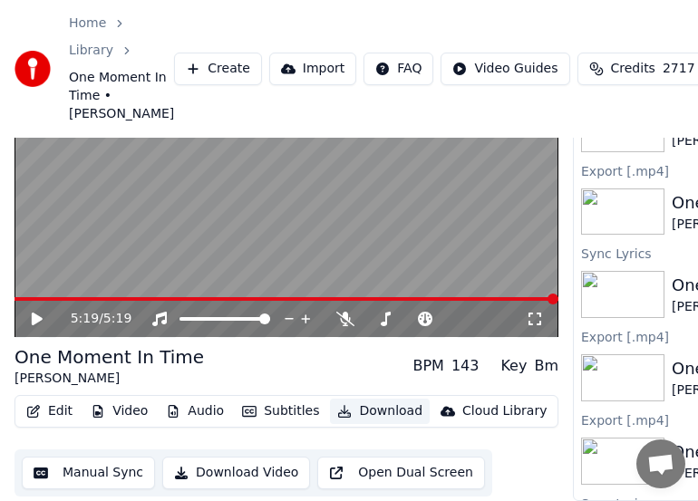
scroll to position [155, 0]
click at [61, 399] on button "Edit" at bounding box center [49, 411] width 61 height 25
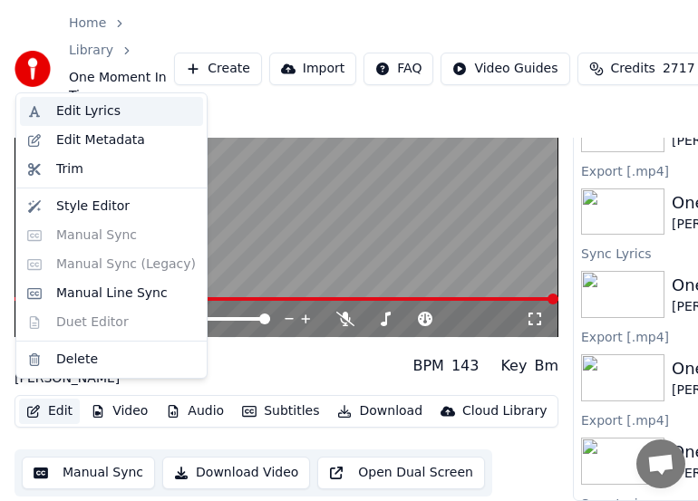
click at [83, 110] on div "Edit Lyrics" at bounding box center [88, 111] width 64 height 18
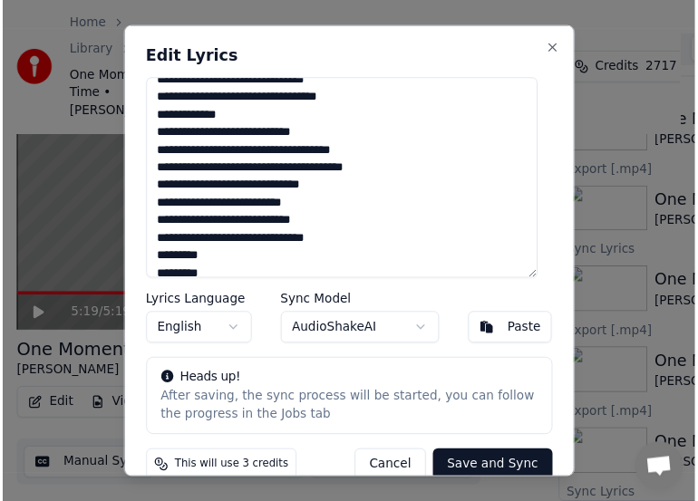
scroll to position [861, 0]
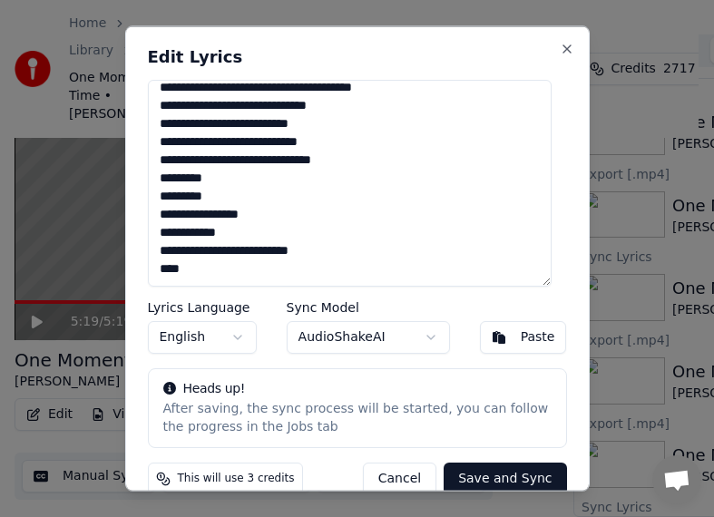
click at [496, 475] on button "Save and Sync" at bounding box center [504, 478] width 122 height 33
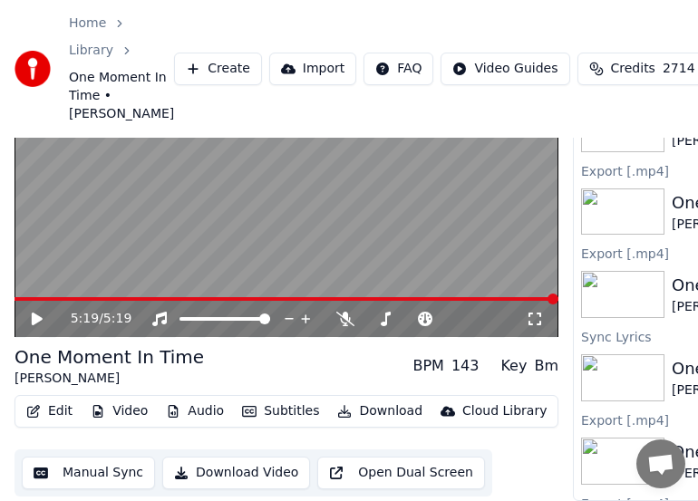
scroll to position [155, 0]
click at [246, 462] on button "Download Video" at bounding box center [236, 473] width 148 height 33
click at [105, 457] on button "Manual Sync" at bounding box center [88, 473] width 133 height 33
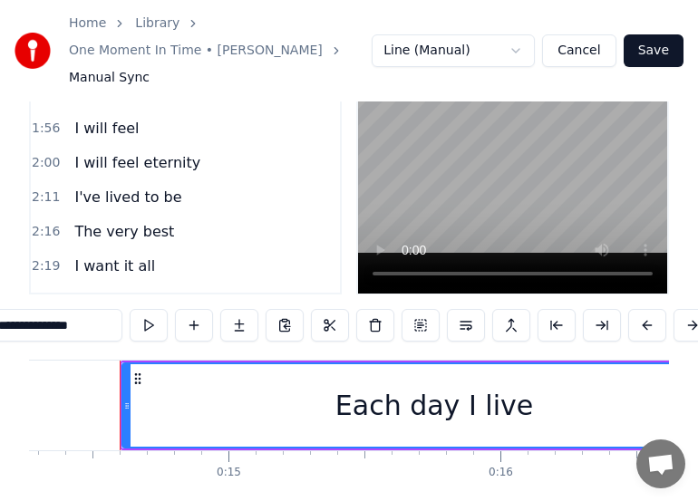
scroll to position [135, 0]
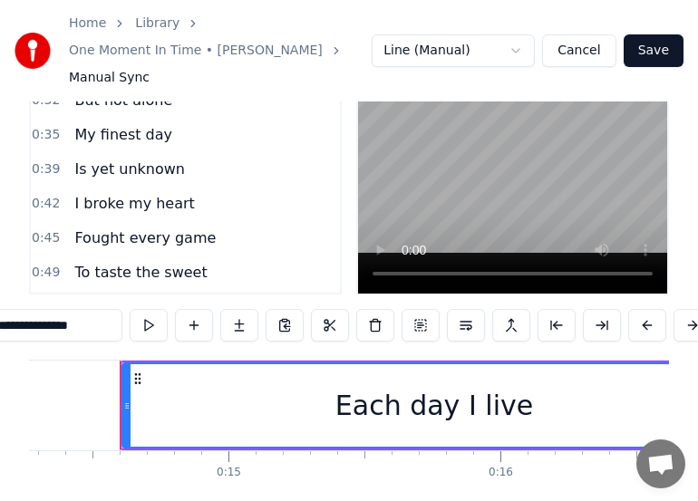
click at [651, 54] on button "Save" at bounding box center [654, 50] width 60 height 33
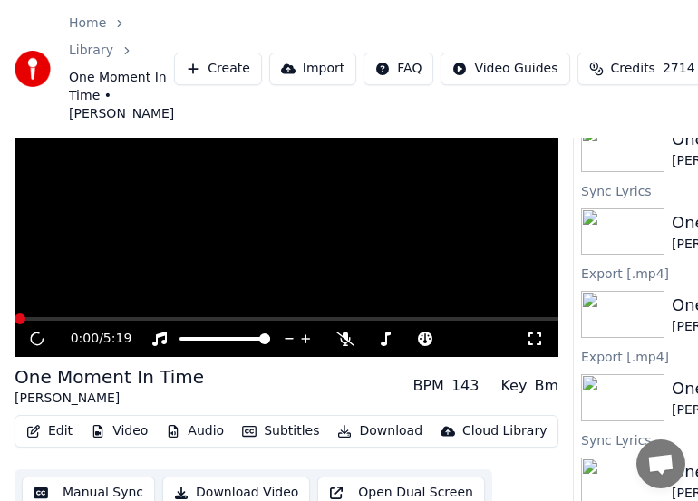
click at [344, 346] on icon at bounding box center [345, 339] width 18 height 15
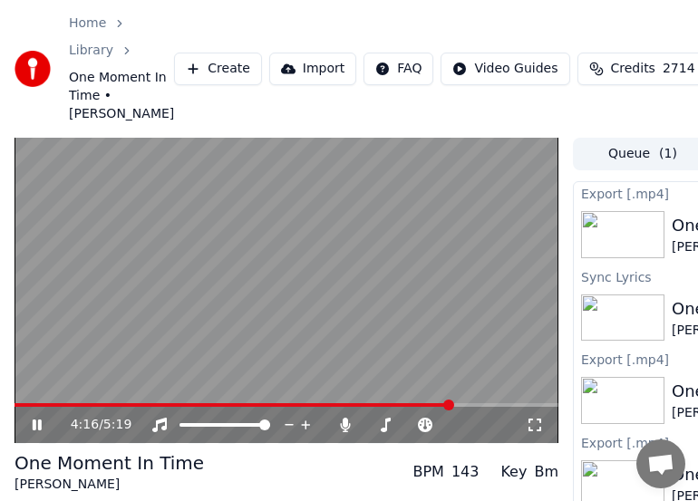
click at [36, 433] on icon at bounding box center [50, 425] width 42 height 15
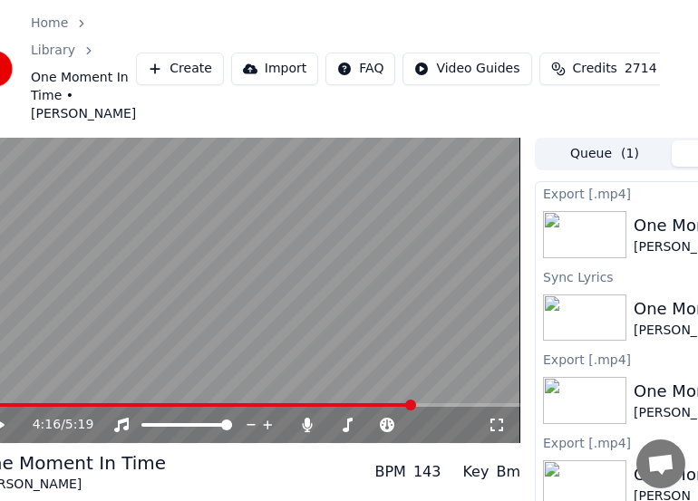
scroll to position [0, 283]
